Goal: Transaction & Acquisition: Purchase product/service

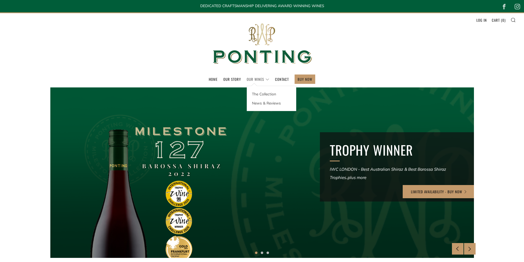
click at [259, 80] on link "Our Wines" at bounding box center [258, 79] width 23 height 9
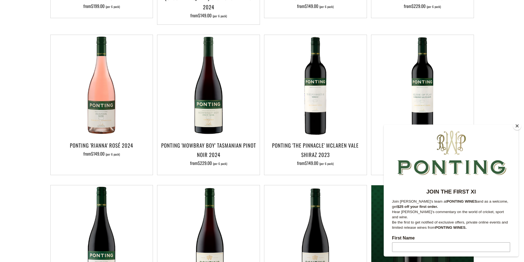
scroll to position [247, 0]
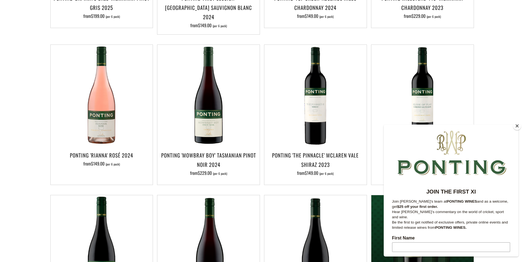
click at [519, 126] on button "Close" at bounding box center [517, 126] width 8 height 8
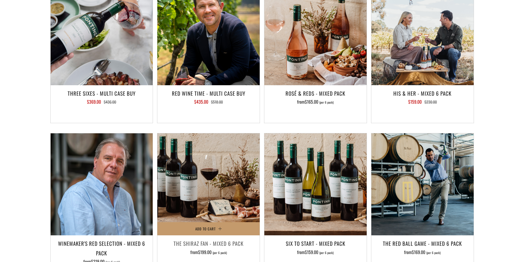
scroll to position [880, 0]
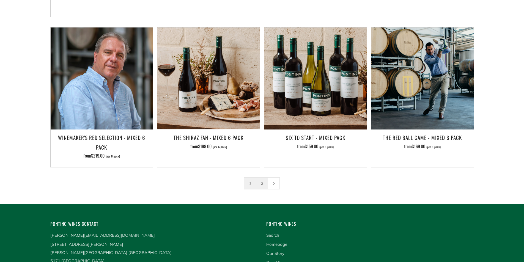
click at [260, 178] on link "2" at bounding box center [262, 184] width 12 height 12
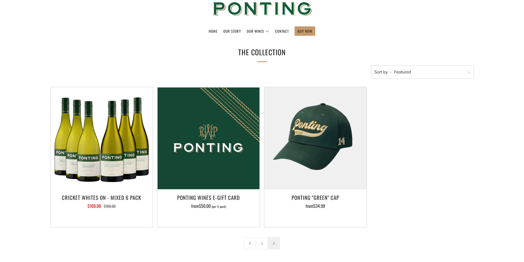
scroll to position [137, 0]
